Goal: Navigation & Orientation: Find specific page/section

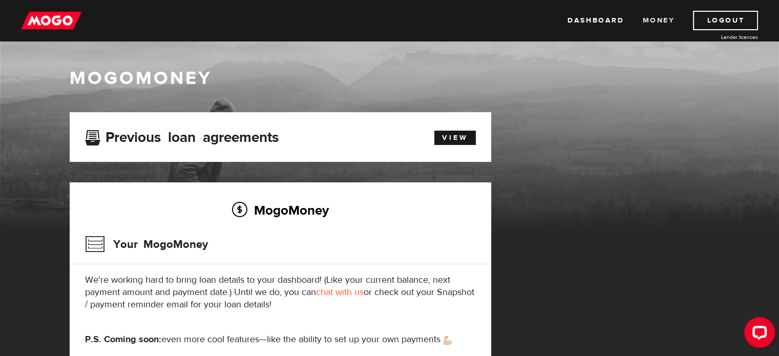
click at [649, 23] on link "Money" at bounding box center [658, 20] width 32 height 19
click at [54, 20] on img at bounding box center [51, 20] width 60 height 19
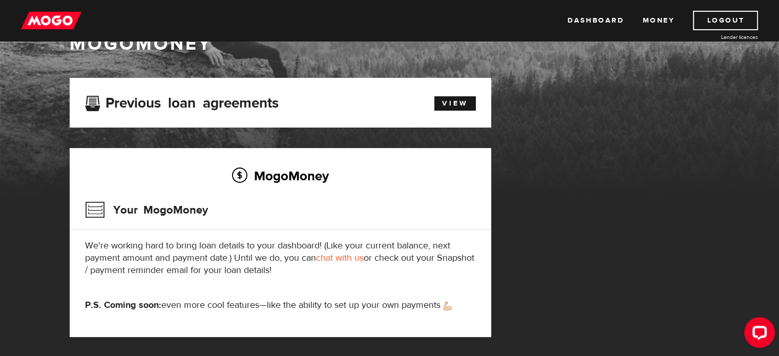
scroll to position [179, 0]
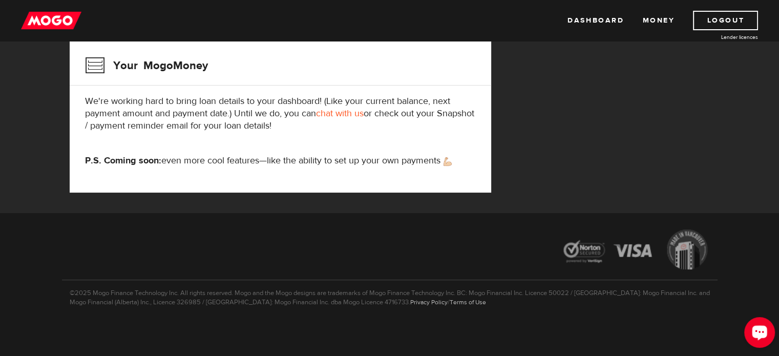
click at [756, 325] on div "Open LiveChat chat widget" at bounding box center [759, 331] width 17 height 17
